Goal: Task Accomplishment & Management: Manage account settings

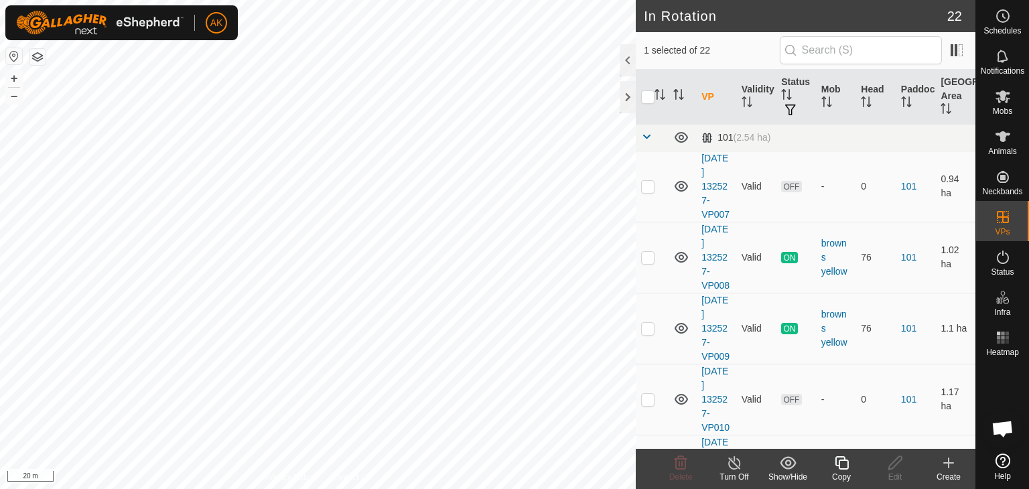
click at [837, 457] on icon at bounding box center [841, 462] width 13 height 13
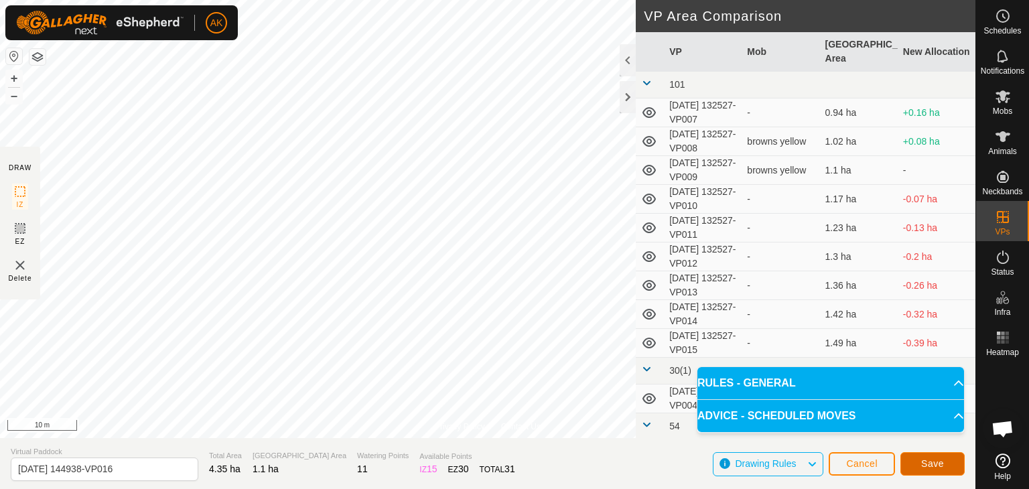
click at [940, 467] on span "Save" at bounding box center [932, 463] width 23 height 11
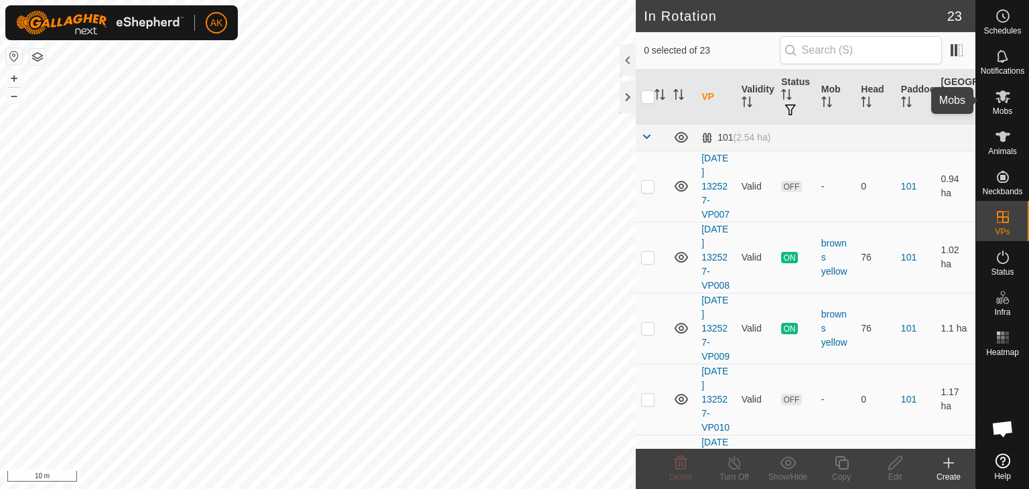
click at [1001, 98] on icon at bounding box center [1003, 96] width 15 height 13
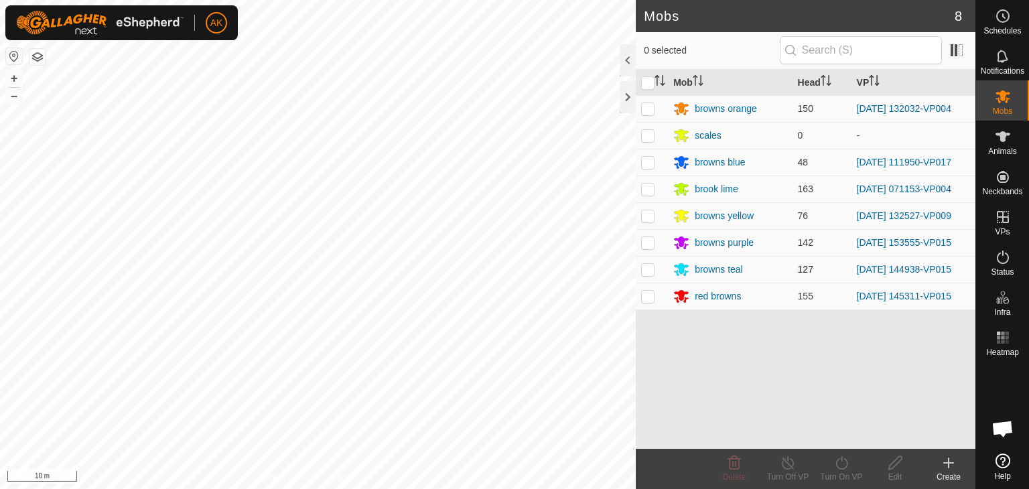
click at [652, 264] on p-checkbox at bounding box center [647, 269] width 13 height 11
checkbox input "true"
click at [844, 464] on icon at bounding box center [842, 463] width 17 height 16
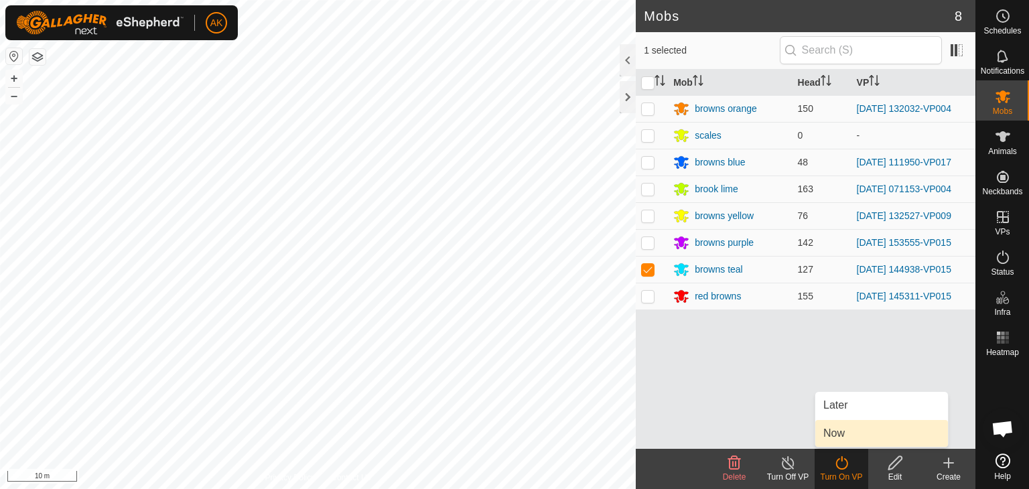
click at [842, 434] on link "Now" at bounding box center [882, 433] width 133 height 27
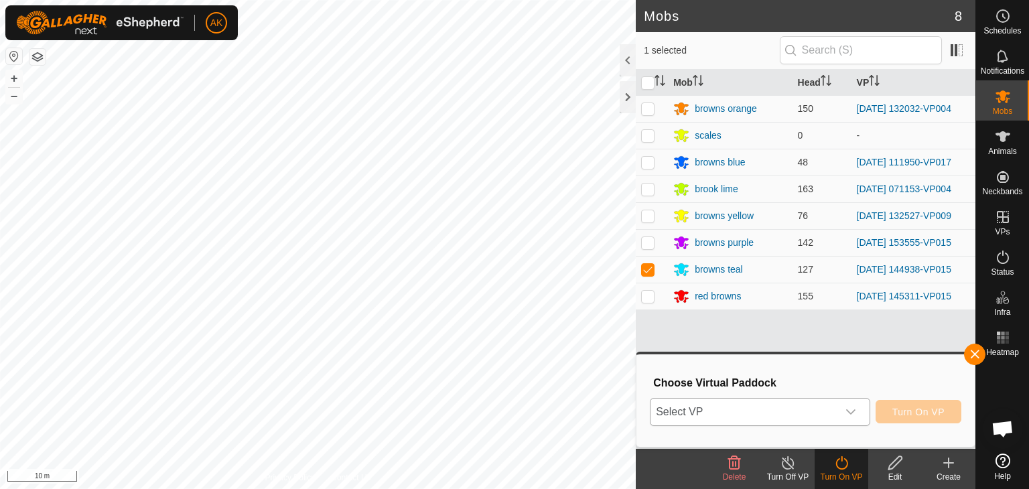
click at [850, 411] on icon "dropdown trigger" at bounding box center [851, 412] width 11 height 11
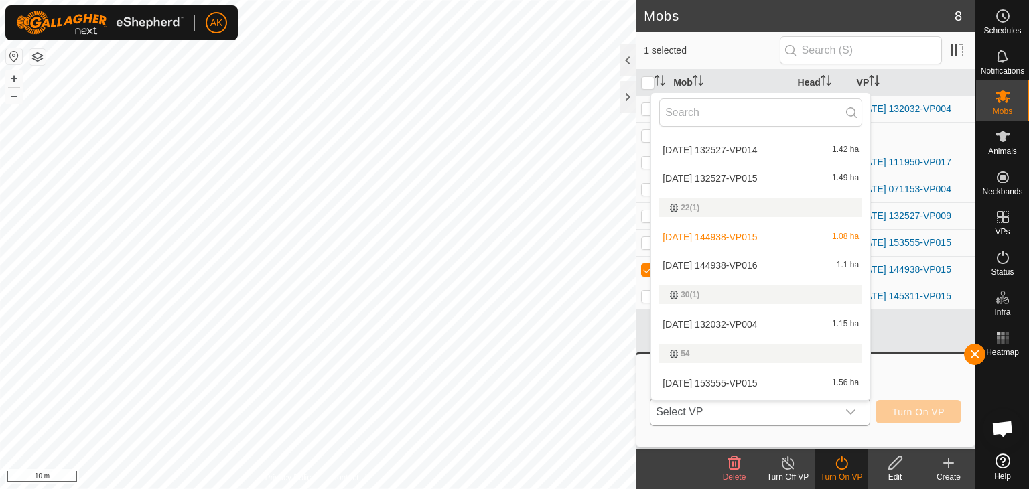
scroll to position [216, 0]
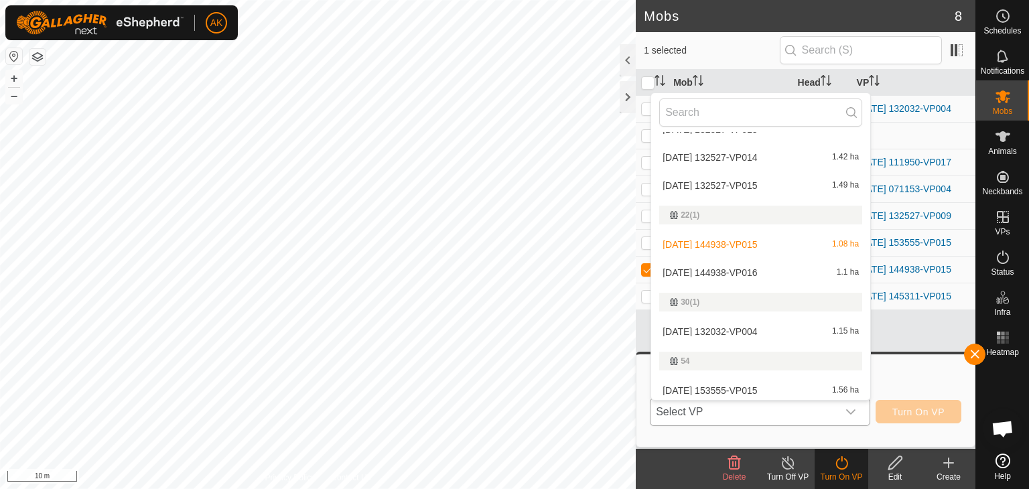
click at [729, 269] on li "[DATE] 144938-VP016 1.1 ha" at bounding box center [760, 272] width 219 height 27
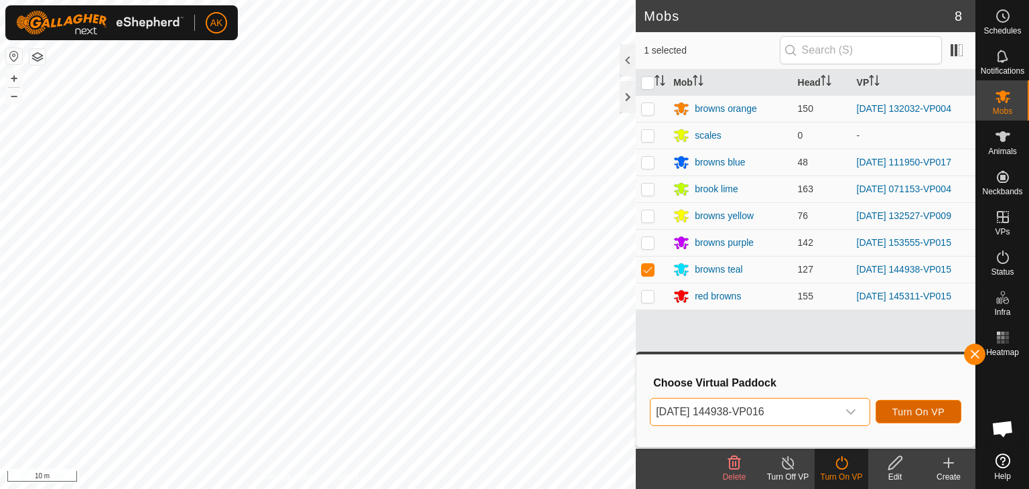
click at [930, 411] on span "Turn On VP" at bounding box center [919, 412] width 52 height 11
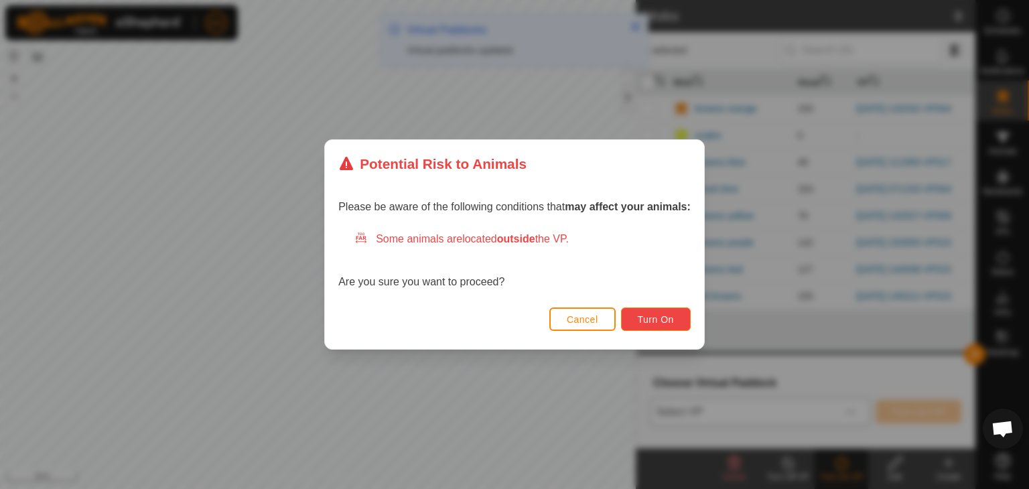
click at [657, 316] on span "Turn On" at bounding box center [656, 319] width 36 height 11
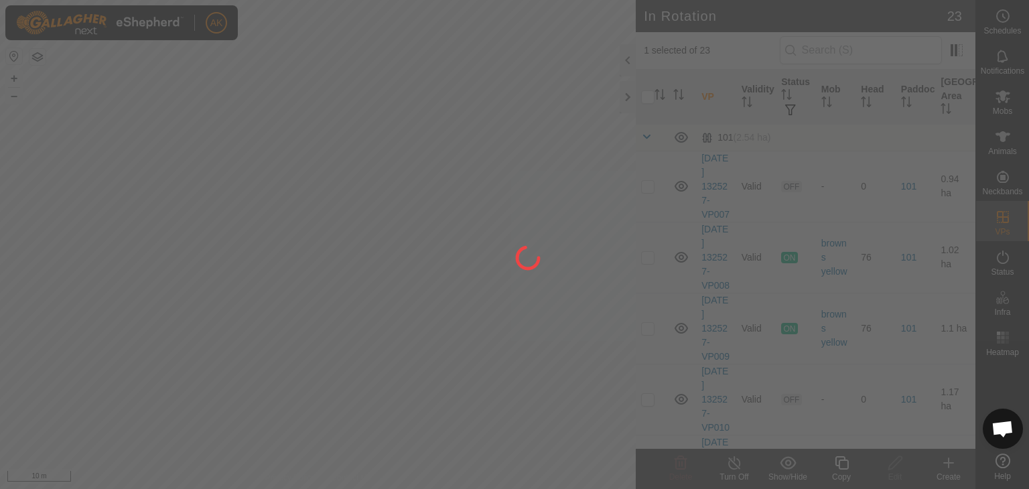
click at [402, 341] on div at bounding box center [514, 244] width 1029 height 489
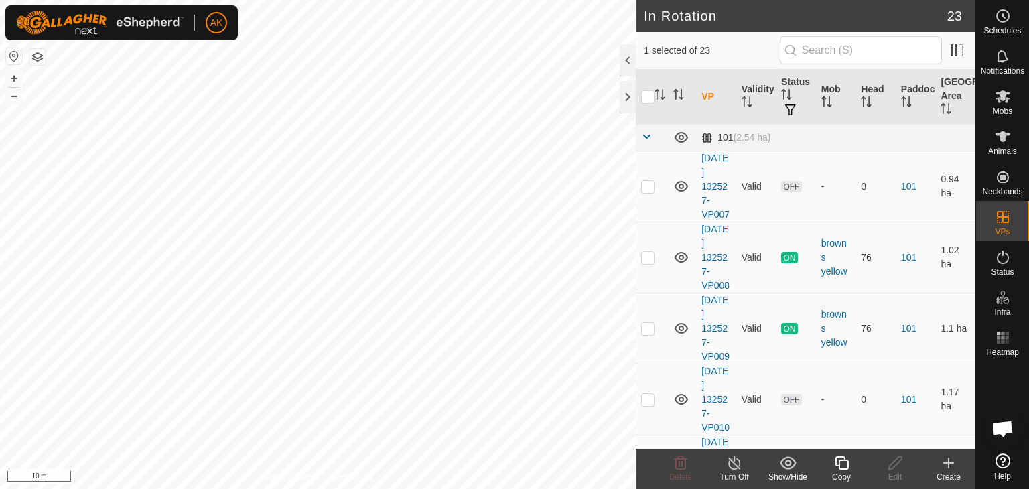
click at [837, 462] on icon at bounding box center [842, 463] width 17 height 16
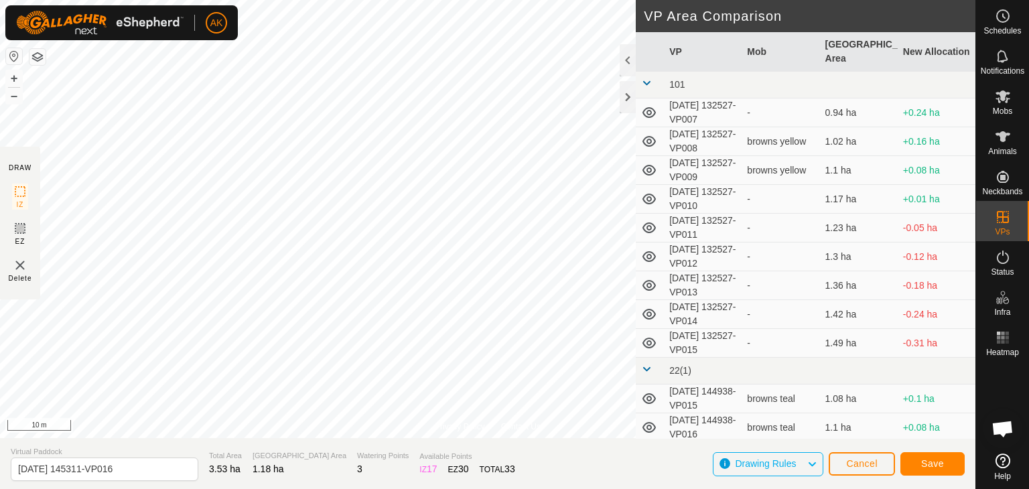
click at [657, 362] on div "Privacy Policy Contact Us Type: Inclusion Zone undefined Animal + – ⇧ i 10 m DR…" at bounding box center [488, 244] width 976 height 489
click at [927, 467] on span "Save" at bounding box center [932, 463] width 23 height 11
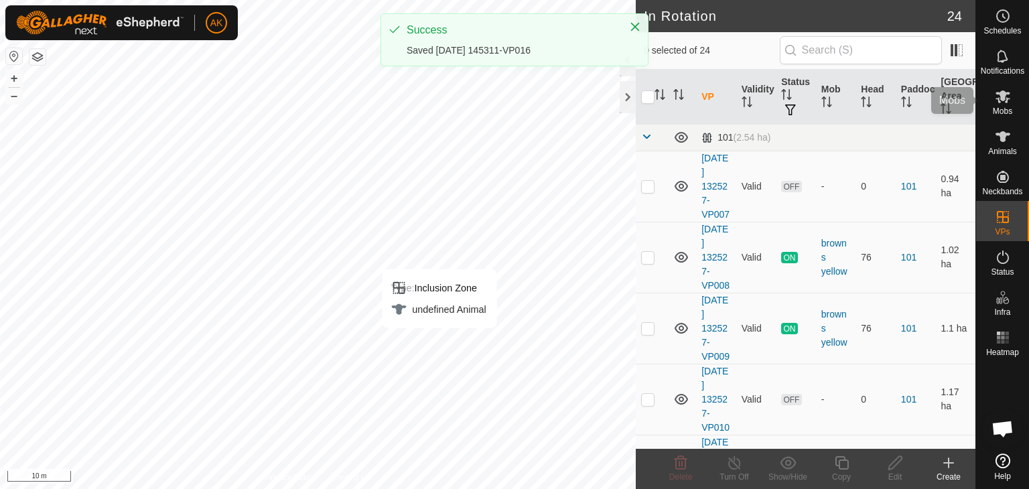
click at [1005, 94] on icon at bounding box center [1003, 96] width 15 height 13
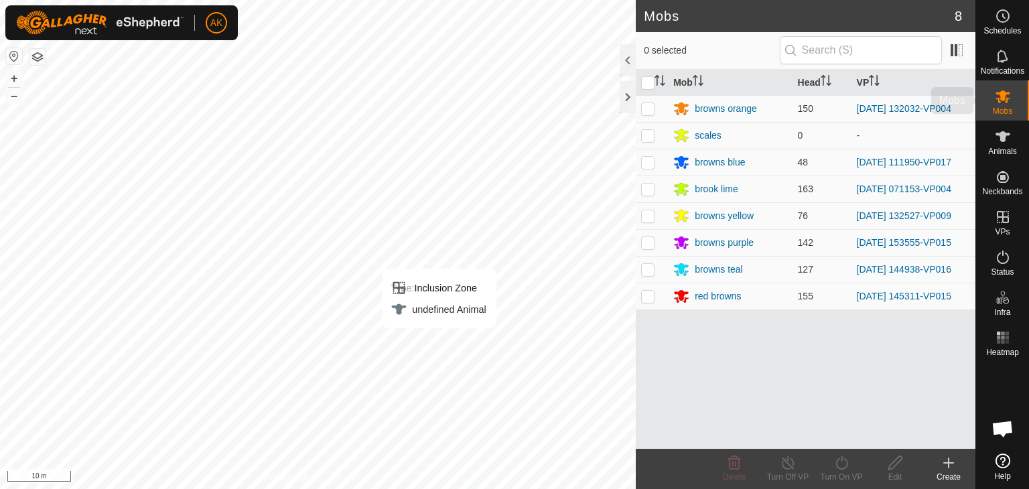
drag, startPoint x: 986, startPoint y: 122, endPoint x: 1005, endPoint y: 103, distance: 27.0
click at [1005, 103] on icon at bounding box center [1003, 96] width 16 height 16
click at [649, 289] on td at bounding box center [652, 296] width 32 height 27
checkbox input "true"
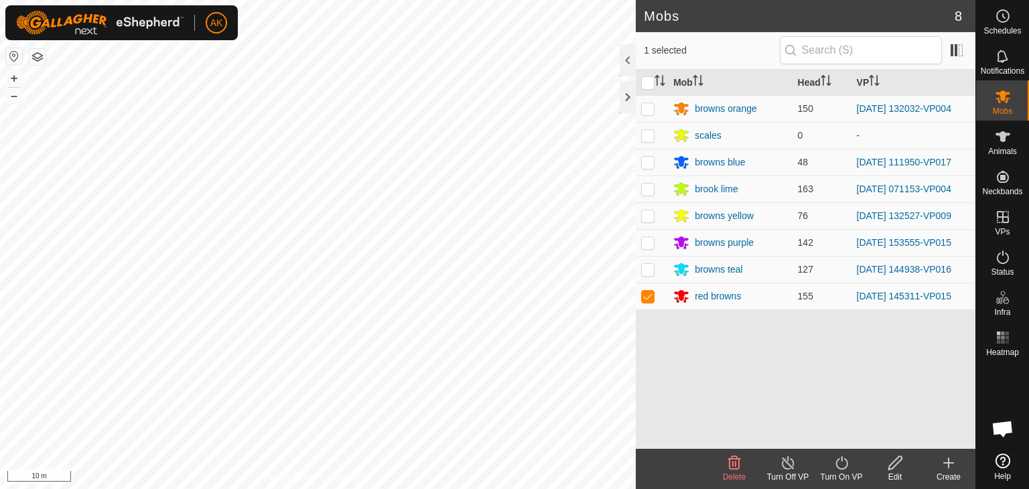
click at [834, 459] on icon at bounding box center [842, 463] width 17 height 16
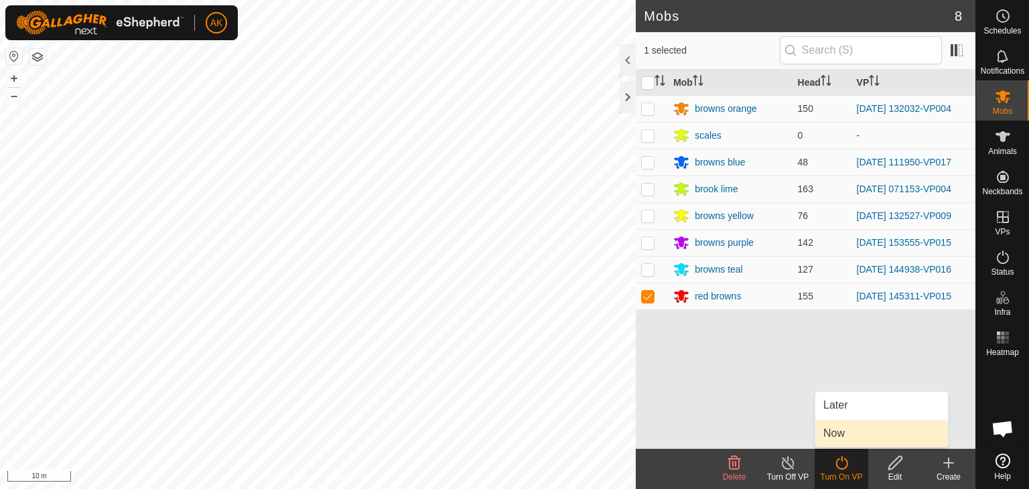
click at [850, 438] on link "Now" at bounding box center [882, 433] width 133 height 27
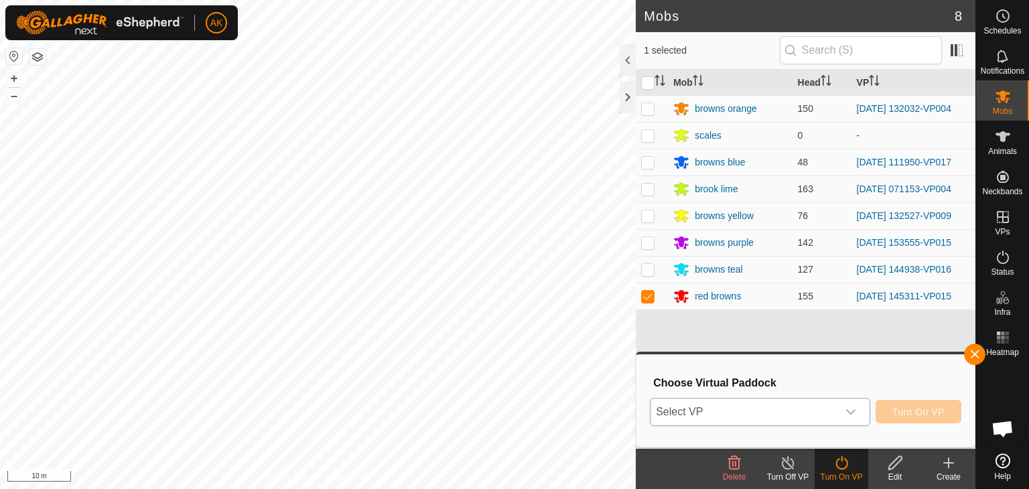
click at [828, 408] on span "Select VP" at bounding box center [744, 412] width 187 height 27
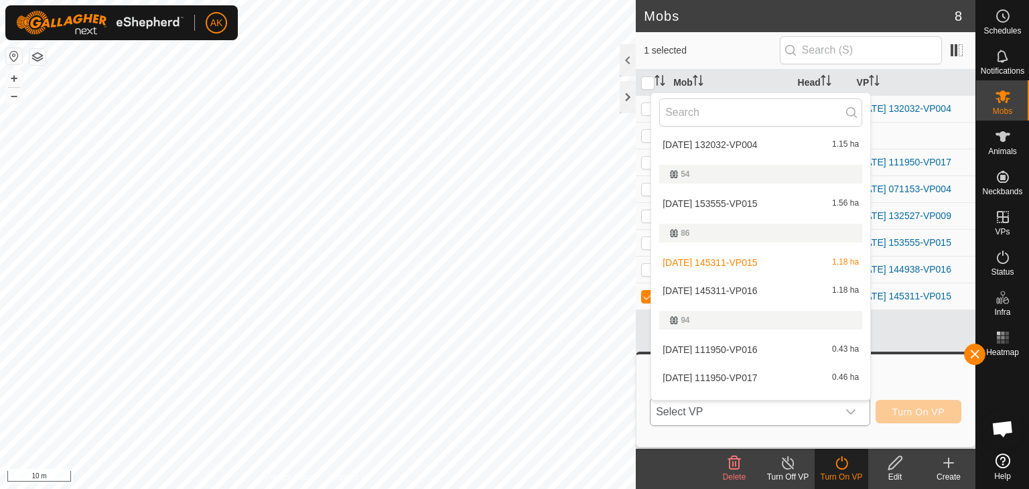
scroll to position [417, 0]
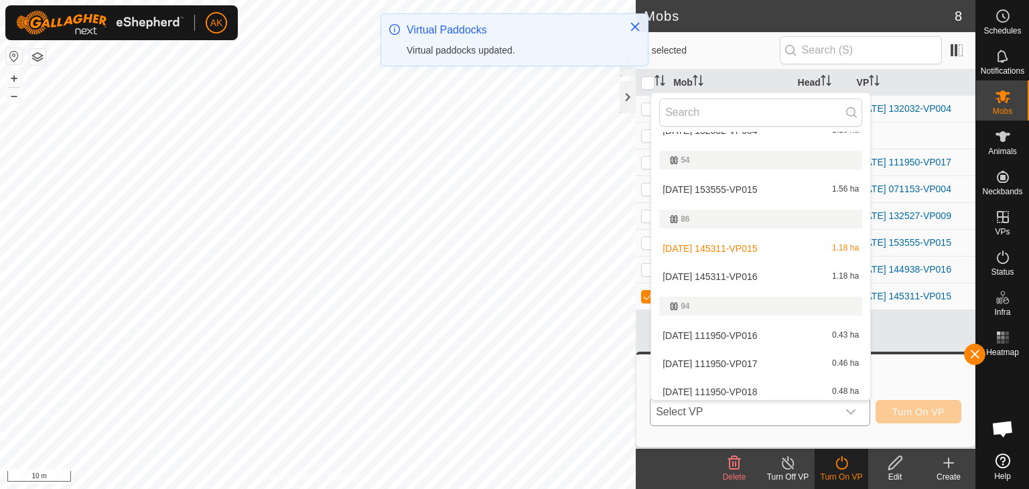
click at [722, 272] on li "[DATE] 145311-VP016 1.18 ha" at bounding box center [760, 276] width 219 height 27
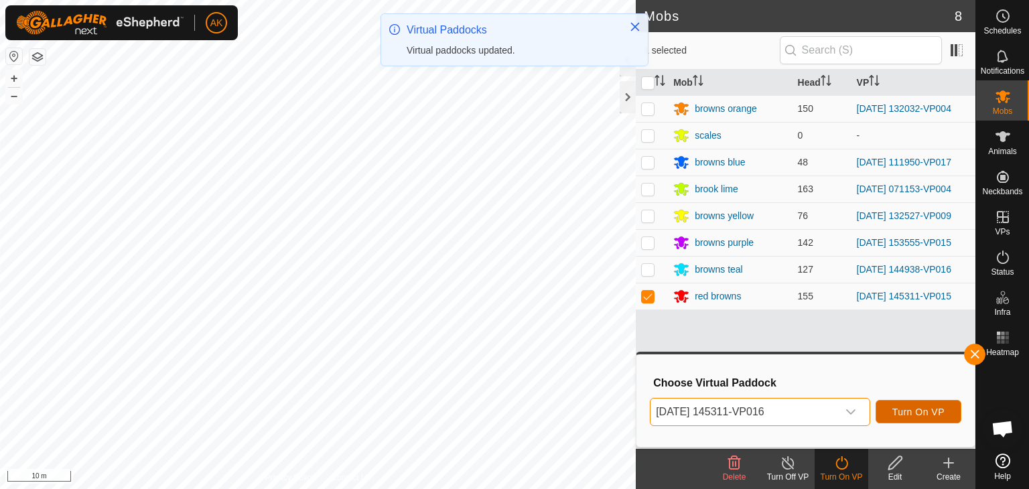
click at [915, 405] on button "Turn On VP" at bounding box center [919, 411] width 86 height 23
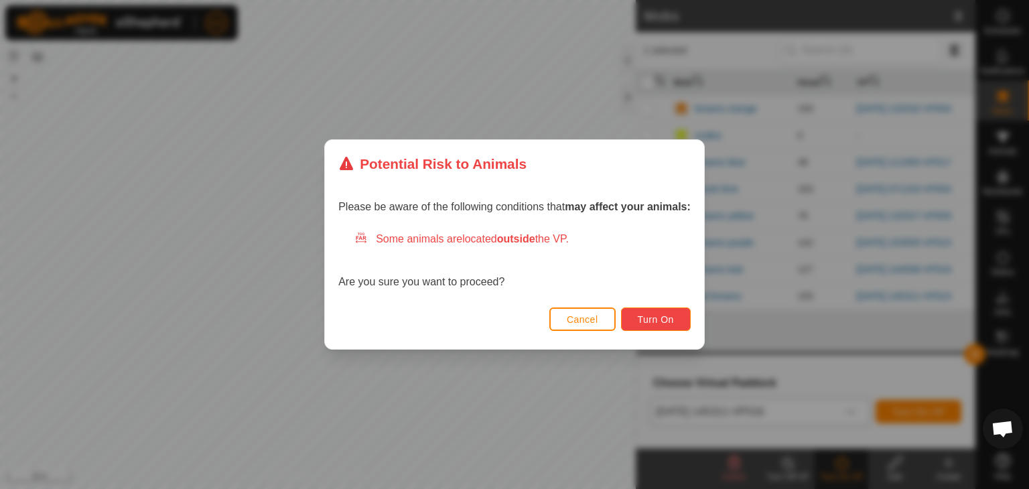
click at [665, 317] on span "Turn On" at bounding box center [656, 319] width 36 height 11
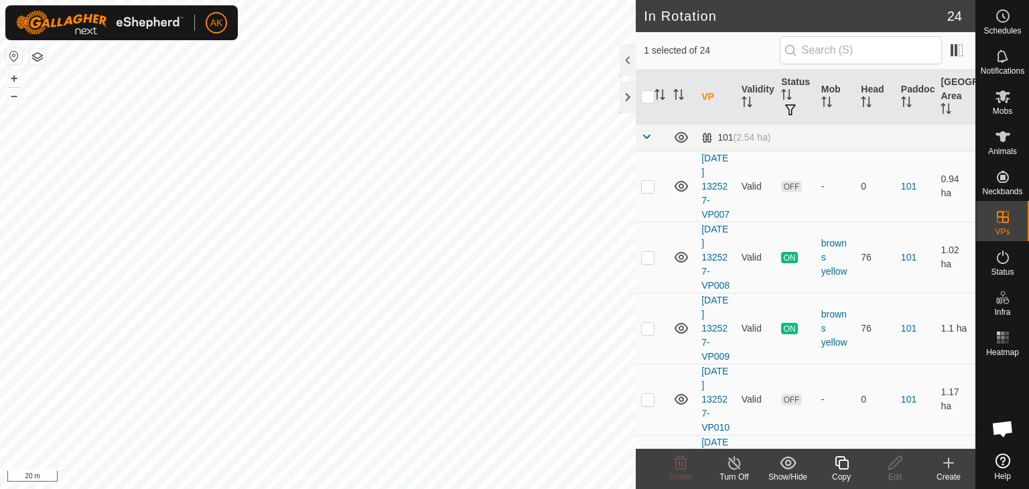
click at [851, 464] on copy-svg-icon at bounding box center [842, 463] width 54 height 16
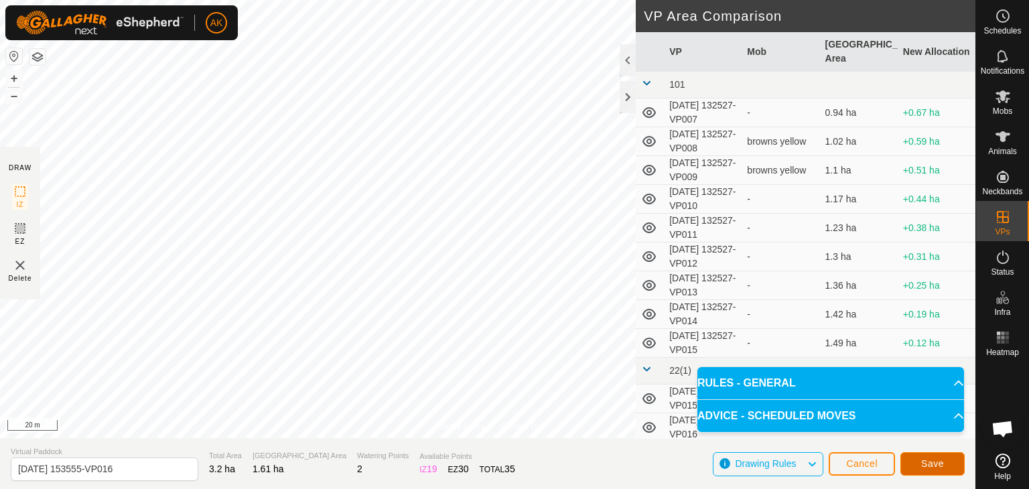
click at [917, 459] on button "Save" at bounding box center [933, 463] width 64 height 23
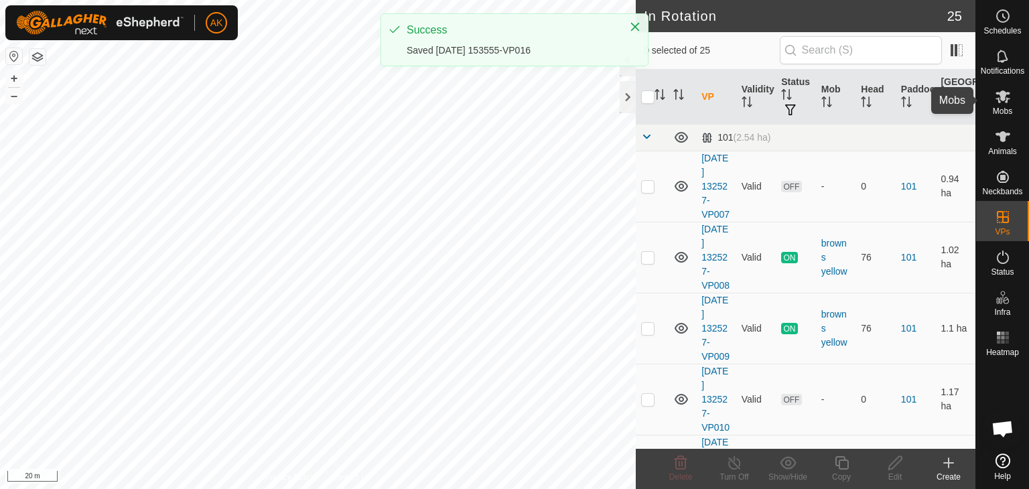
click at [998, 92] on icon at bounding box center [1003, 96] width 15 height 13
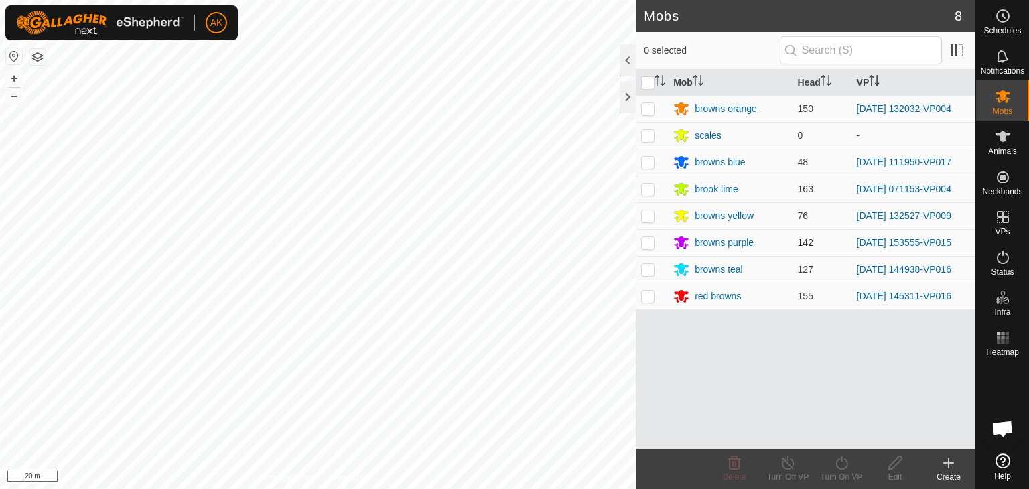
click at [641, 246] on p-checkbox at bounding box center [647, 242] width 13 height 11
checkbox input "true"
click at [848, 466] on icon at bounding box center [842, 463] width 17 height 16
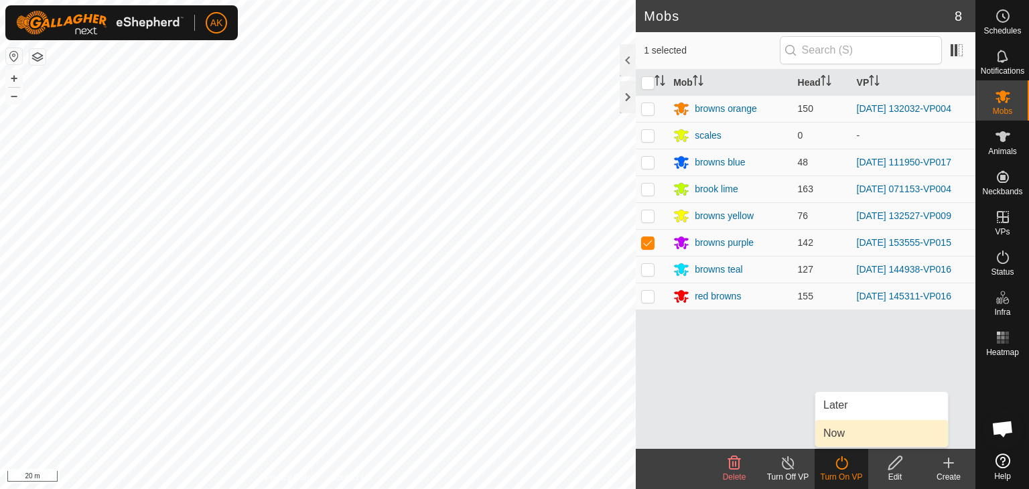
click at [845, 446] on link "Now" at bounding box center [882, 433] width 133 height 27
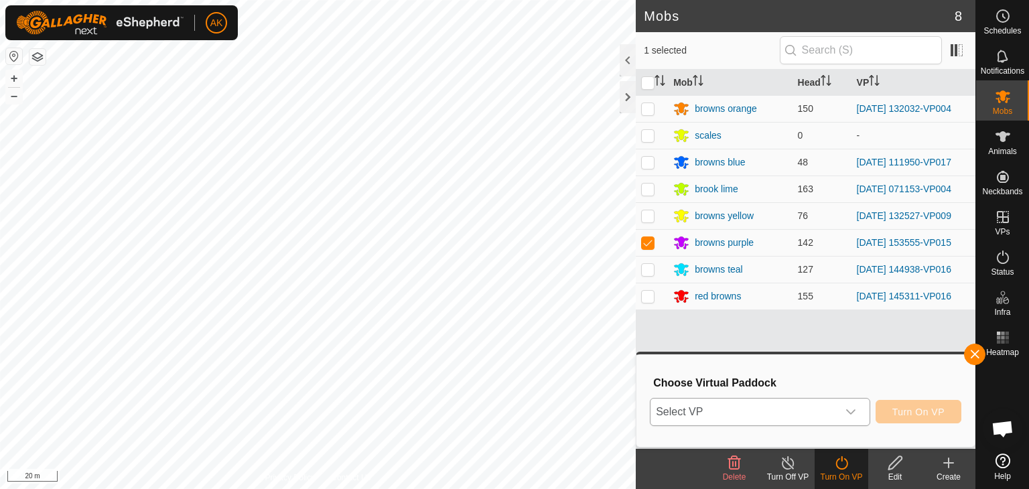
click at [830, 411] on span "Select VP" at bounding box center [744, 412] width 187 height 27
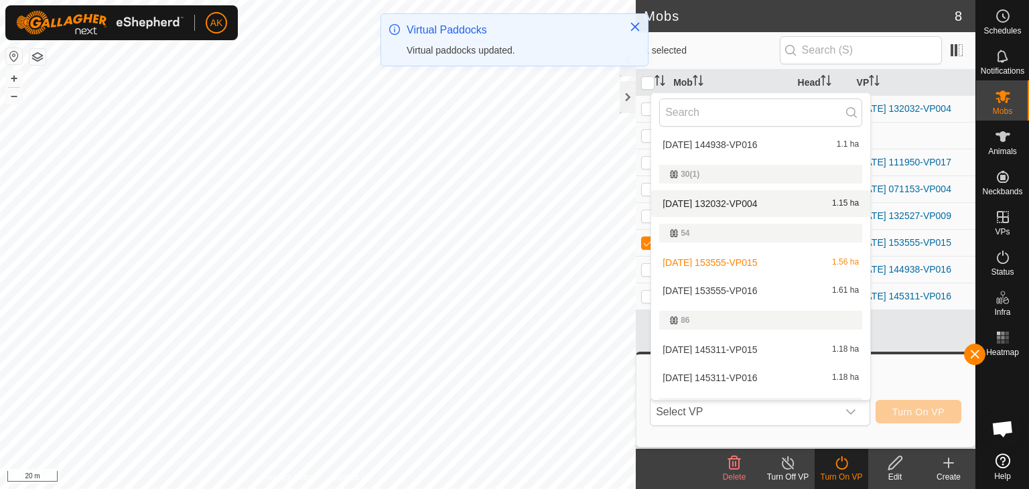
scroll to position [417, 0]
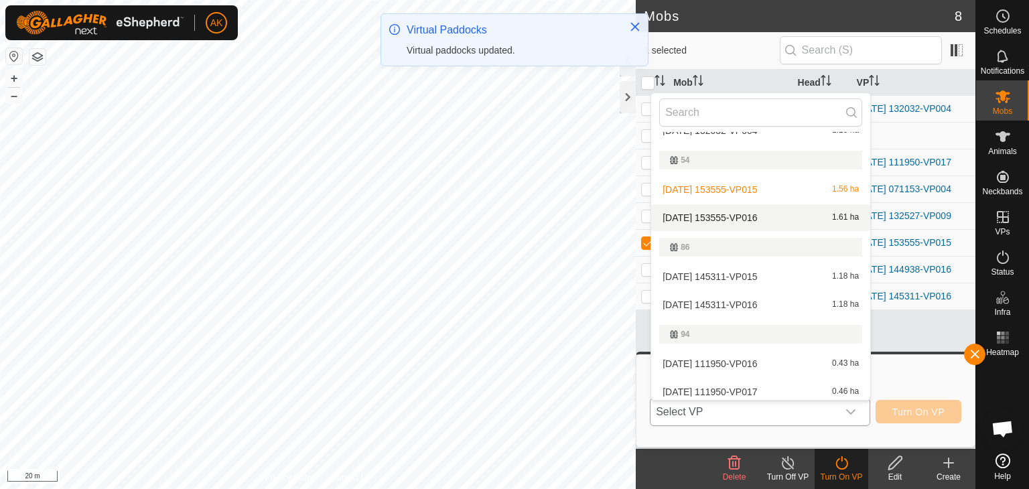
click at [736, 213] on li "[DATE] 153555-VP016 1.61 ha" at bounding box center [760, 217] width 219 height 27
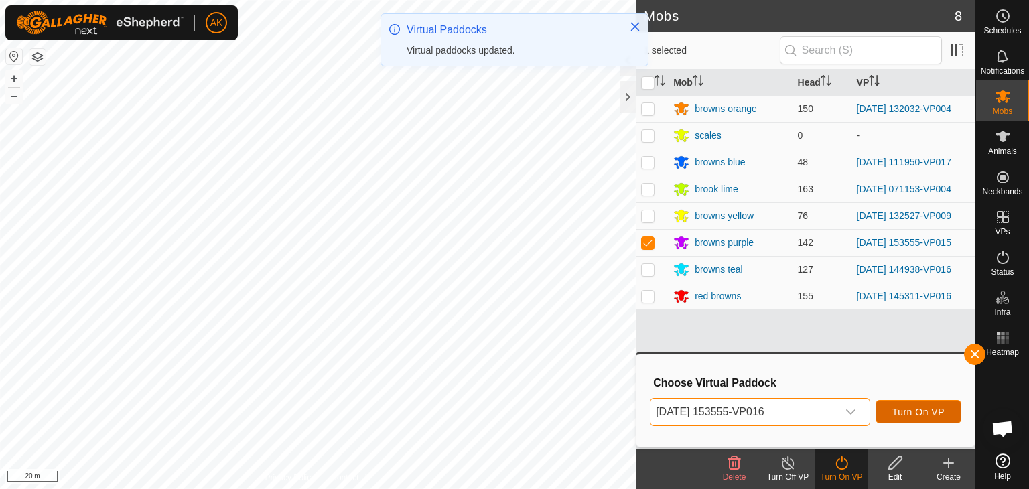
click at [909, 417] on button "Turn On VP" at bounding box center [919, 411] width 86 height 23
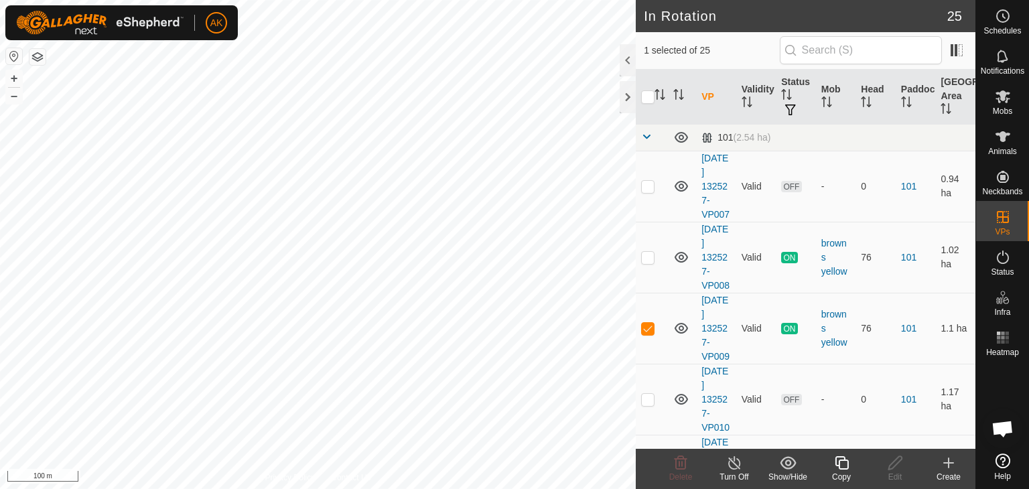
checkbox input "false"
checkbox input "true"
checkbox input "false"
click at [688, 464] on icon at bounding box center [681, 463] width 16 height 16
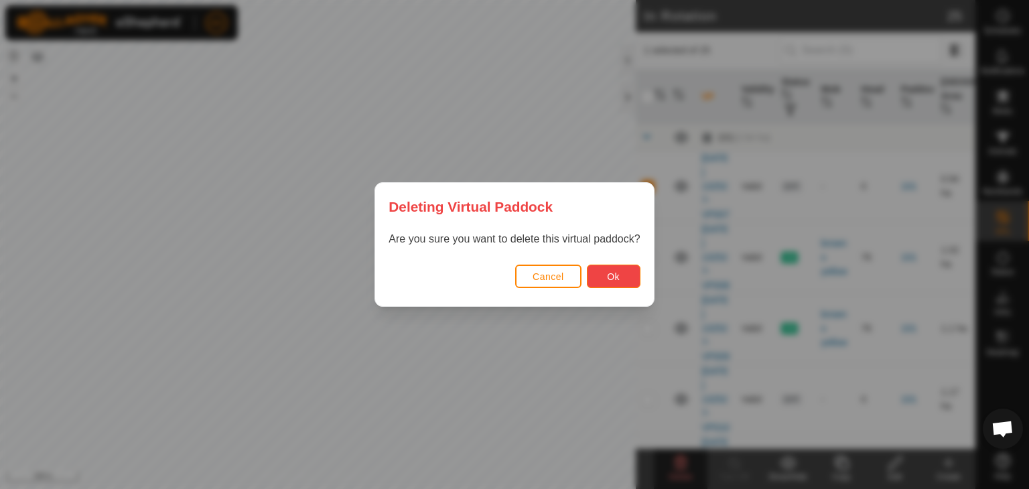
click at [624, 269] on button "Ok" at bounding box center [614, 276] width 54 height 23
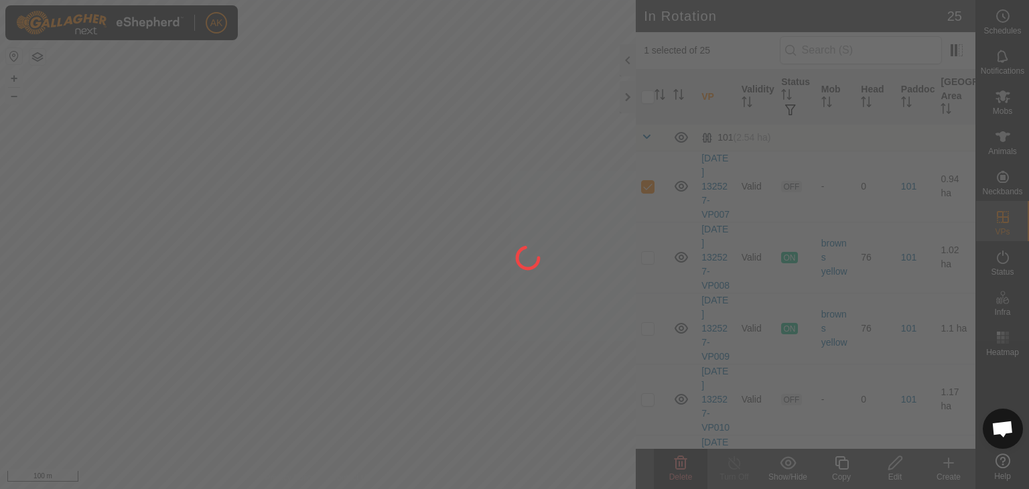
checkbox input "false"
